Goal: Check status: Check status

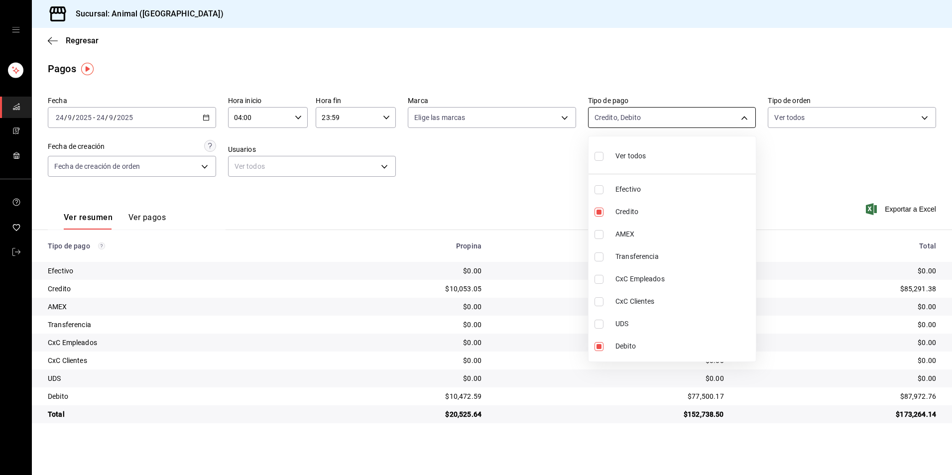
click at [653, 112] on body "Sucursal: Animal (Tijuana) Regresar Pagos Fecha [DATE] [DATE] - [DATE] [DATE] H…" at bounding box center [476, 237] width 952 height 475
click at [638, 203] on li "Credito" at bounding box center [672, 212] width 167 height 22
type input "c7b29183-a811-4137-9cfa-21a61cd2bc4a"
checkbox input "false"
click at [638, 203] on li "Credito" at bounding box center [672, 212] width 167 height 22
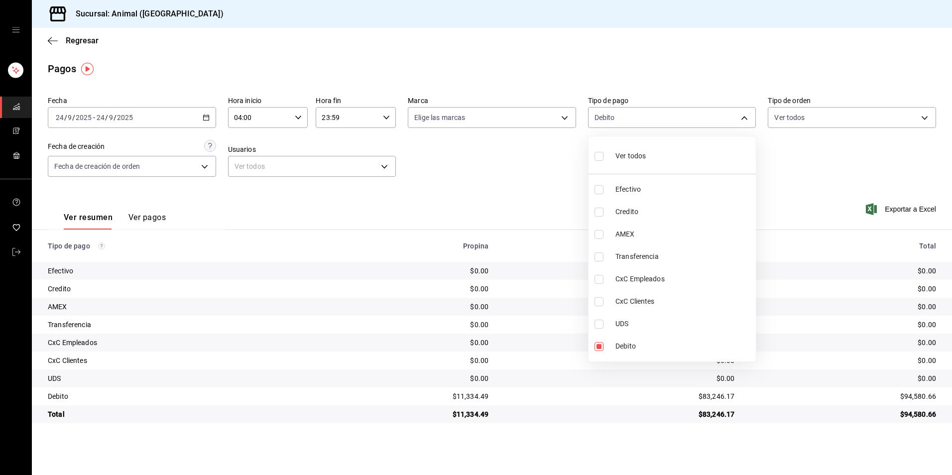
type input "c7b29183-a811-4137-9cfa-21a61cd2bc4a,235ce608-f464-428a-9a71-314f665367d1"
checkbox input "true"
click at [482, 169] on div at bounding box center [476, 237] width 952 height 475
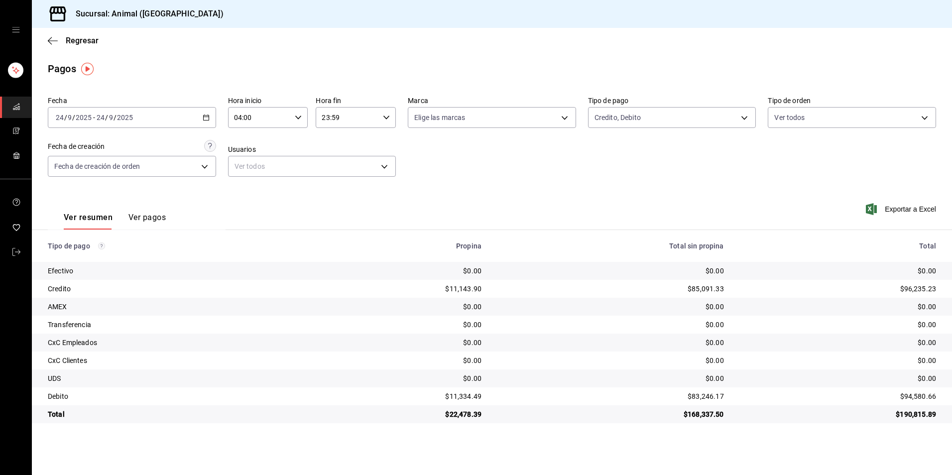
click at [205, 120] on \(Stroke\) "button" at bounding box center [206, 117] width 6 height 5
click at [91, 258] on span "Rango de fechas" at bounding box center [94, 260] width 77 height 10
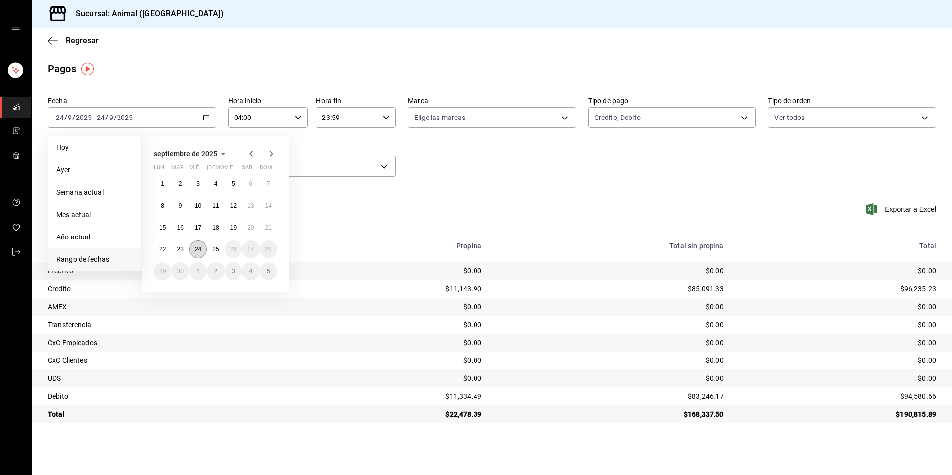
click at [198, 255] on button "24" at bounding box center [197, 250] width 17 height 18
click at [221, 249] on button "25" at bounding box center [215, 250] width 17 height 18
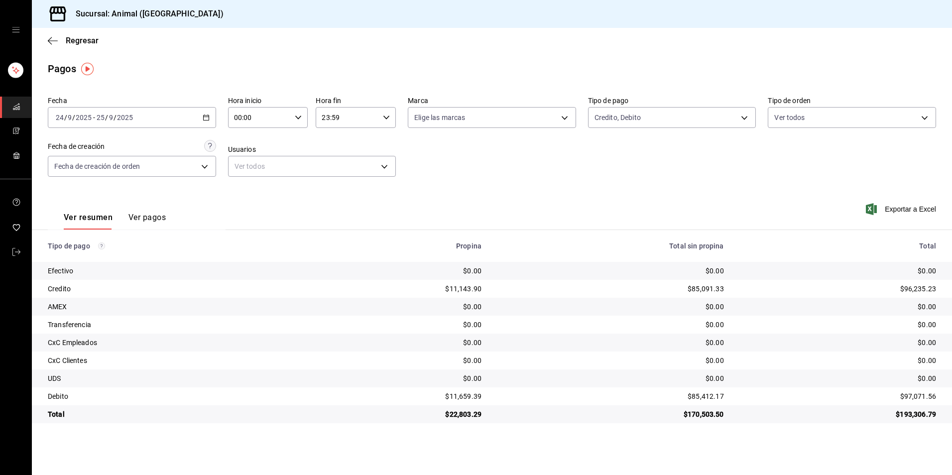
click at [293, 116] on div "00:00 Hora inicio" at bounding box center [268, 117] width 80 height 21
click at [251, 186] on span "04" at bounding box center [248, 189] width 24 height 8
type input "04:00"
click at [508, 109] on div at bounding box center [476, 237] width 952 height 475
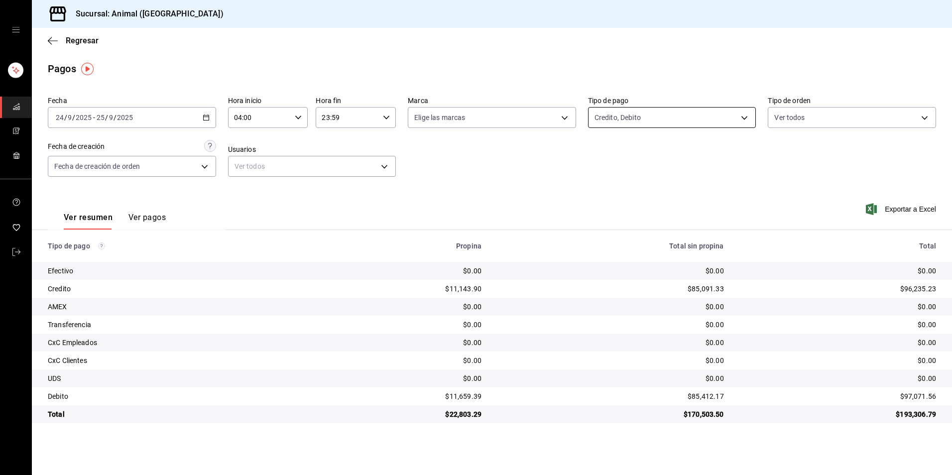
click at [663, 127] on body "Sucursal: Animal (Tijuana) Regresar Pagos Fecha [DATE] [DATE] - [DATE] [DATE] H…" at bounding box center [476, 237] width 952 height 475
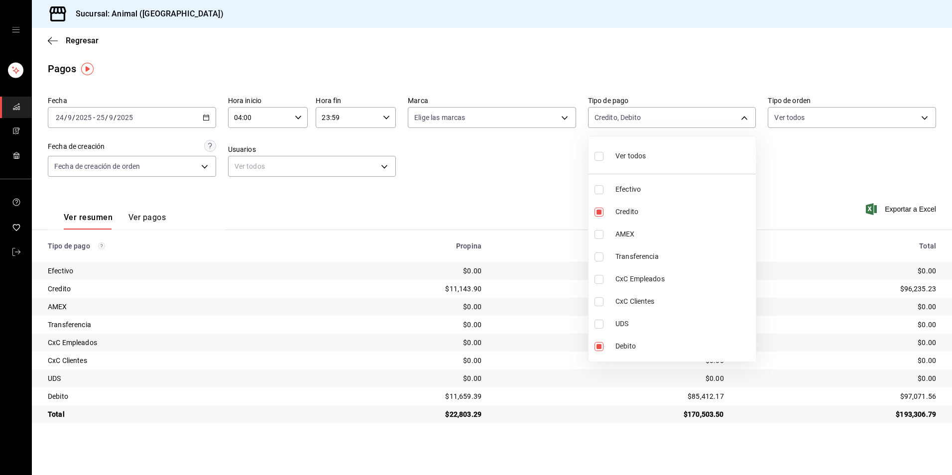
click at [618, 160] on span "Ver todos" at bounding box center [631, 156] width 30 height 10
type input "b84c62b8-b02c-4970-ab2e-e166616419f2,235ce608-f464-428a-9a71-314f665367d1,53567…"
checkbox input "true"
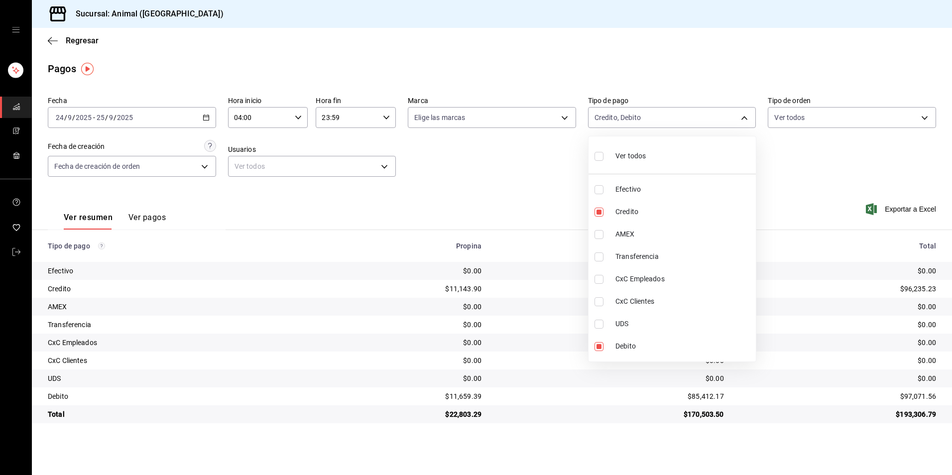
checkbox input "true"
click at [547, 185] on div at bounding box center [476, 237] width 952 height 475
